Goal: Task Accomplishment & Management: Use online tool/utility

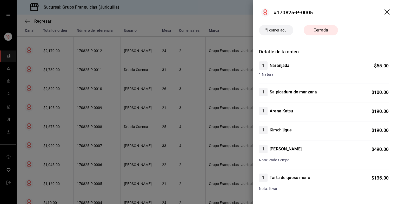
click at [384, 13] on icon "arrastrar" at bounding box center [387, 12] width 6 height 6
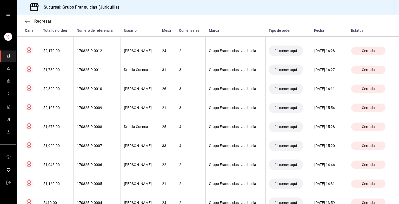
click at [42, 19] on span "Regresar" at bounding box center [42, 21] width 17 height 5
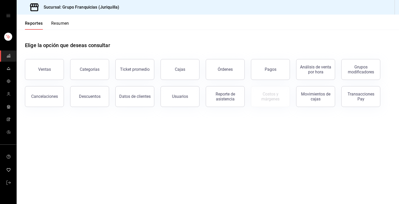
click at [61, 22] on button "Resumen" at bounding box center [60, 25] width 18 height 9
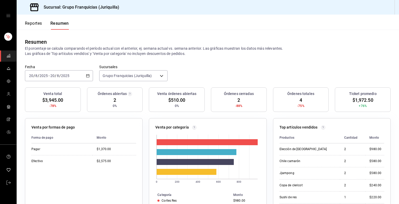
click at [72, 71] on div "[DATE] [DATE] - [DATE] [DATE]" at bounding box center [59, 75] width 68 height 11
click at [30, 90] on span "Hoy" at bounding box center [49, 91] width 40 height 5
click at [36, 21] on font "Reportes" at bounding box center [33, 23] width 17 height 5
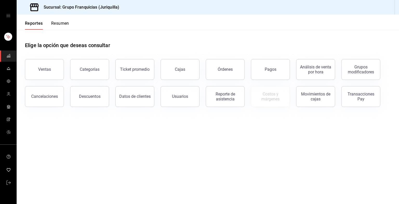
click at [62, 22] on font "Resumen" at bounding box center [60, 23] width 18 height 5
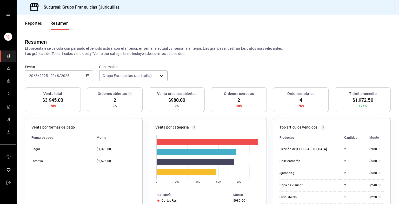
click at [35, 22] on font "Reportes" at bounding box center [33, 23] width 17 height 5
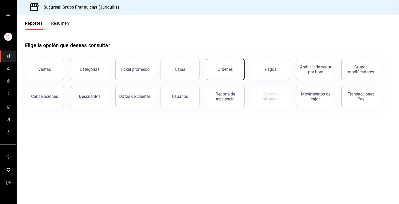
click at [225, 66] on button "Órdenes" at bounding box center [225, 69] width 39 height 21
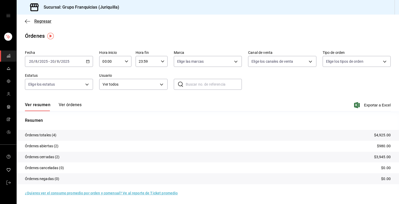
click at [32, 21] on span "Regresar" at bounding box center [38, 21] width 26 height 5
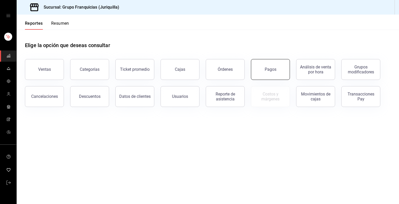
click at [264, 74] on button "Pagos" at bounding box center [270, 69] width 39 height 21
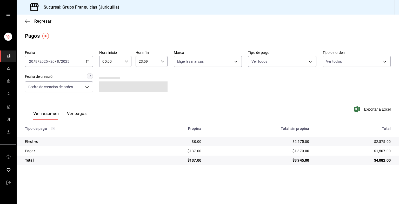
click at [70, 64] on div "[DATE] [DATE] - [DATE] [DATE]" at bounding box center [59, 61] width 68 height 11
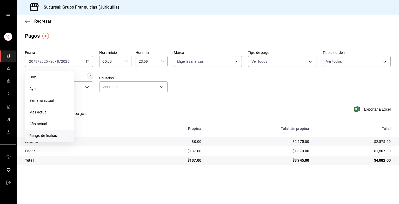
click at [45, 138] on li "Rango de fechas" at bounding box center [49, 136] width 49 height 12
click at [85, 129] on abbr "18" at bounding box center [84, 130] width 3 height 4
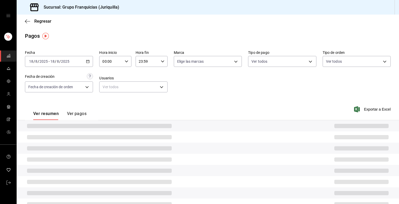
click at [85, 129] on div at bounding box center [208, 125] width 382 height 11
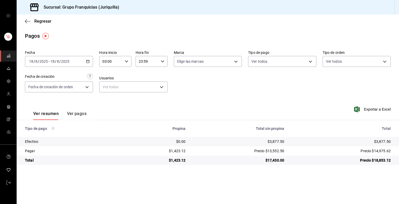
click at [80, 115] on button "Ver pagos" at bounding box center [76, 115] width 19 height 9
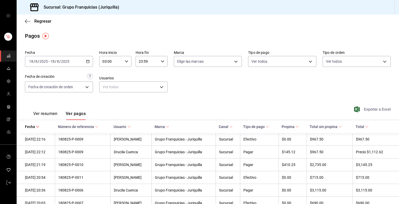
click at [374, 109] on font "Exportar a Excel" at bounding box center [377, 109] width 27 height 4
click at [213, 98] on div "Fecha [DATE] [DATE] - [DATE] [DATE] Hora inicio 00:00 Hora inicio Hora fin 23:5…" at bounding box center [208, 73] width 366 height 50
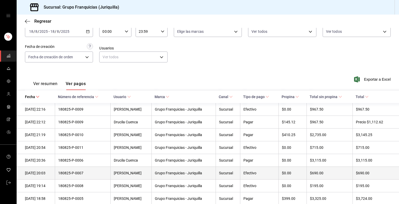
scroll to position [30, 0]
click at [312, 175] on div "$690.00" at bounding box center [329, 172] width 39 height 4
click at [79, 174] on div "180825-P-0007" at bounding box center [82, 172] width 49 height 4
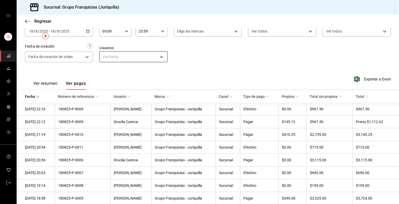
scroll to position [0, 0]
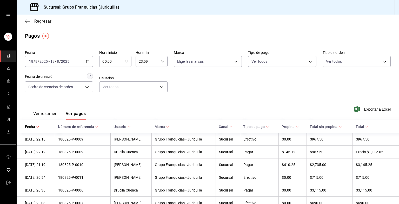
click at [34, 23] on span "Regresar" at bounding box center [38, 21] width 26 height 5
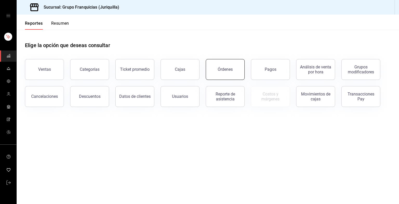
click at [223, 63] on button "Órdenes" at bounding box center [225, 69] width 39 height 21
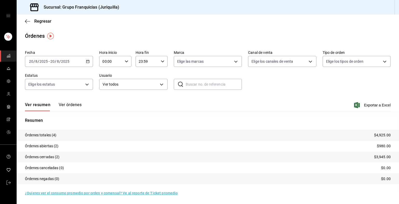
click at [76, 60] on div "[DATE] [DATE] - [DATE] [DATE]" at bounding box center [59, 61] width 68 height 11
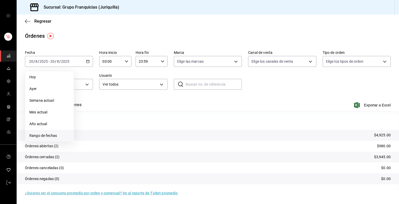
click at [50, 130] on li "Rango de fechas" at bounding box center [49, 136] width 49 height 12
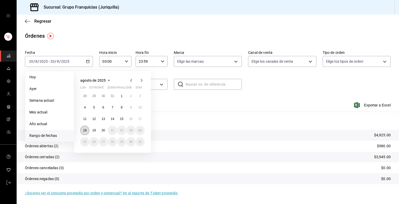
click at [84, 128] on button "18" at bounding box center [84, 129] width 9 height 9
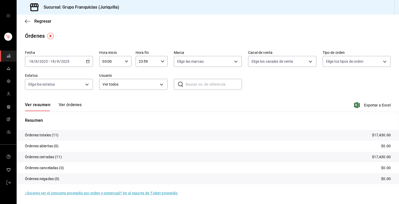
click at [62, 108] on button "Ver órdenes" at bounding box center [70, 106] width 23 height 9
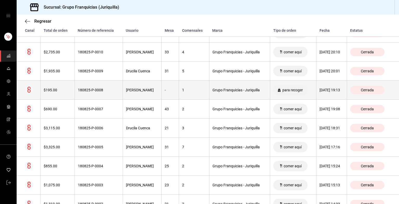
scroll to position [102, 0]
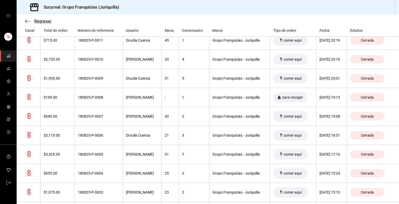
click at [25, 23] on icon "button" at bounding box center [27, 21] width 5 height 5
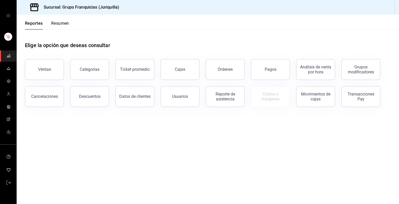
click at [58, 21] on button "Resumen" at bounding box center [60, 25] width 18 height 9
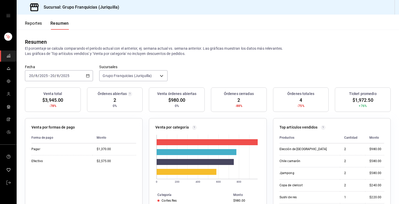
click at [36, 24] on font "Reportes" at bounding box center [33, 23] width 17 height 5
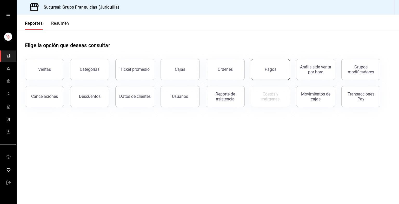
click at [257, 72] on button "Pagos" at bounding box center [270, 69] width 39 height 21
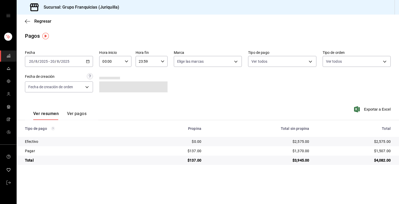
click at [78, 62] on div "[DATE] [DATE] - [DATE] [DATE]" at bounding box center [59, 61] width 68 height 11
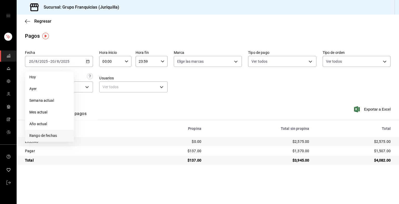
click at [48, 133] on span "Rango de fechas" at bounding box center [49, 135] width 40 height 5
click at [91, 134] on button "19" at bounding box center [93, 129] width 9 height 9
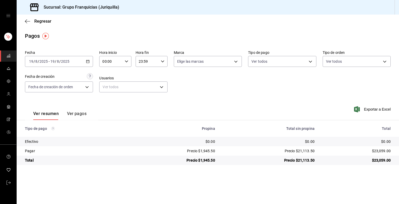
click at [82, 115] on button "Ver pagos" at bounding box center [76, 115] width 19 height 9
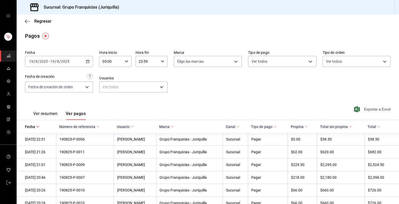
click at [373, 111] on font "Exportar a Excel" at bounding box center [377, 109] width 27 height 4
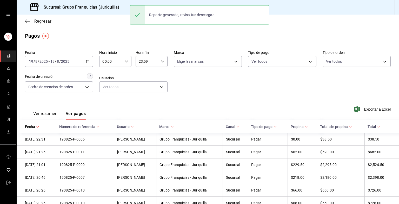
click at [46, 22] on span "Regresar" at bounding box center [42, 21] width 17 height 5
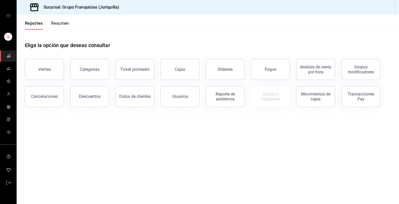
click at [56, 23] on button "Resumen" at bounding box center [60, 25] width 18 height 9
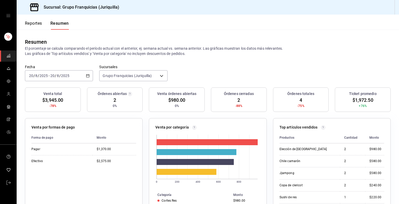
click at [34, 22] on font "Reportes" at bounding box center [33, 23] width 17 height 5
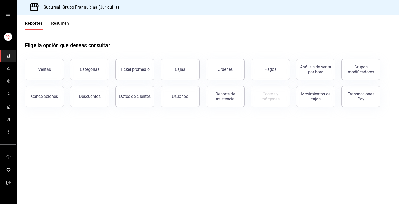
click at [65, 21] on font "Resumen" at bounding box center [60, 23] width 18 height 5
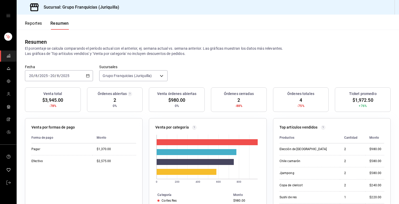
click at [41, 24] on font "Reportes" at bounding box center [33, 23] width 17 height 5
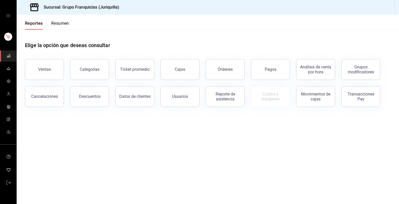
click at [65, 25] on font "Resumen" at bounding box center [60, 23] width 18 height 5
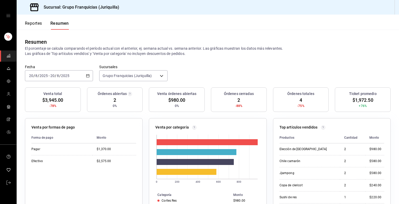
click at [78, 74] on div "[DATE] [DATE] - [DATE] [DATE]" at bounding box center [59, 75] width 68 height 11
click at [34, 89] on span "Hoy" at bounding box center [49, 91] width 40 height 5
click at [74, 75] on div "[DATE] [DATE] - [DATE] [DATE]" at bounding box center [59, 75] width 68 height 11
click at [42, 86] on li "Hoy" at bounding box center [49, 91] width 49 height 12
